Goal: Information Seeking & Learning: Learn about a topic

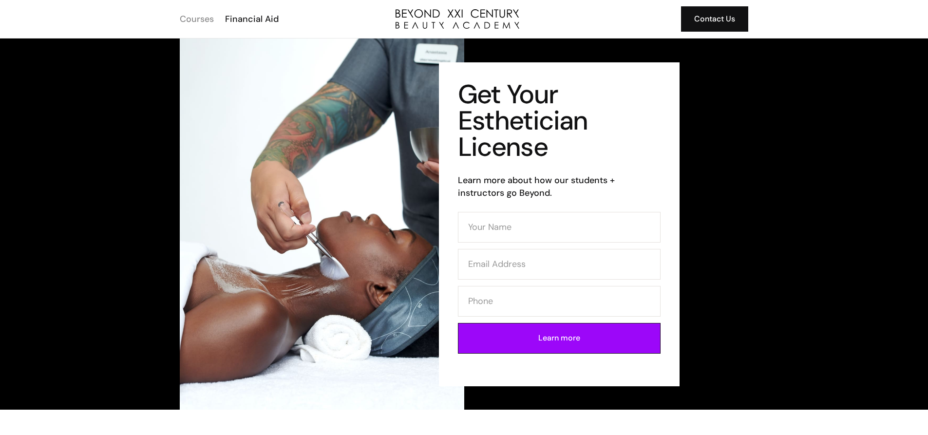
click at [209, 19] on div "Courses" at bounding box center [197, 19] width 34 height 13
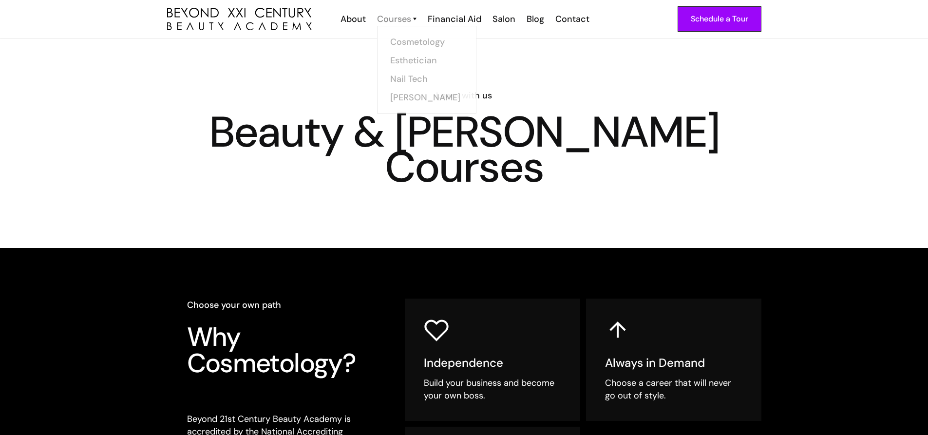
click at [410, 18] on div "Courses" at bounding box center [394, 19] width 34 height 13
click at [402, 21] on div "Courses" at bounding box center [394, 19] width 34 height 13
click at [410, 18] on div "Courses" at bounding box center [394, 19] width 34 height 13
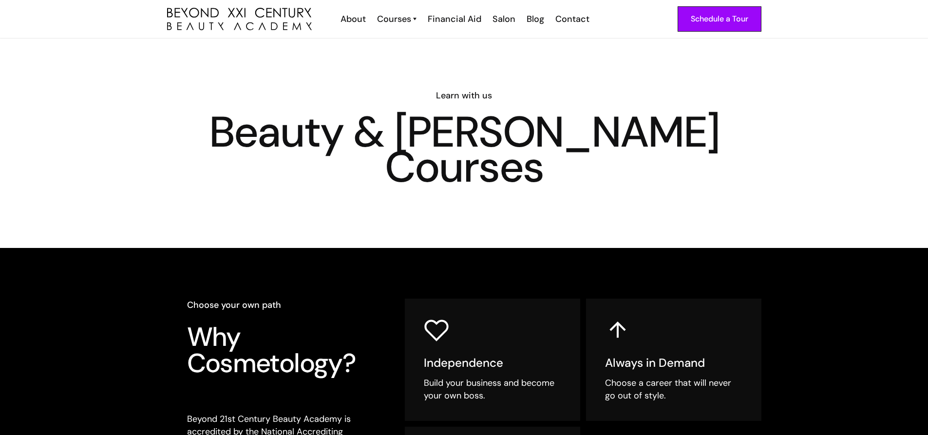
click at [410, 18] on div "Courses" at bounding box center [394, 19] width 34 height 13
click at [420, 46] on link "Cosmetology" at bounding box center [429, 41] width 73 height 19
